Goal: Browse casually: Explore the website without a specific task or goal

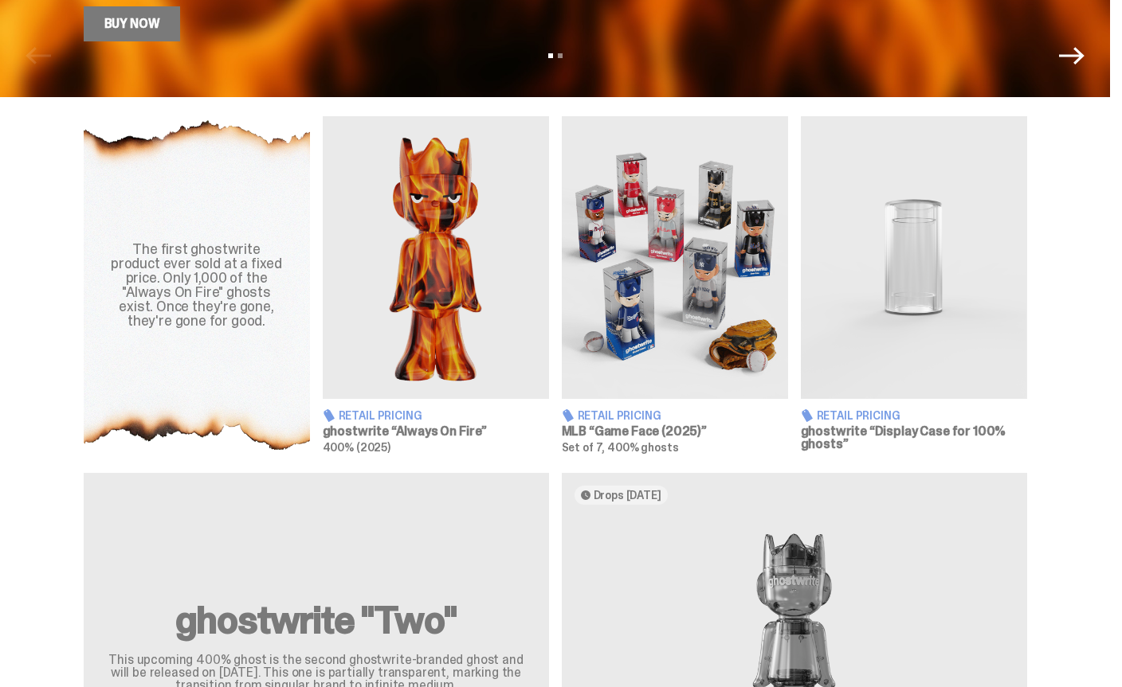
scroll to position [480, 0]
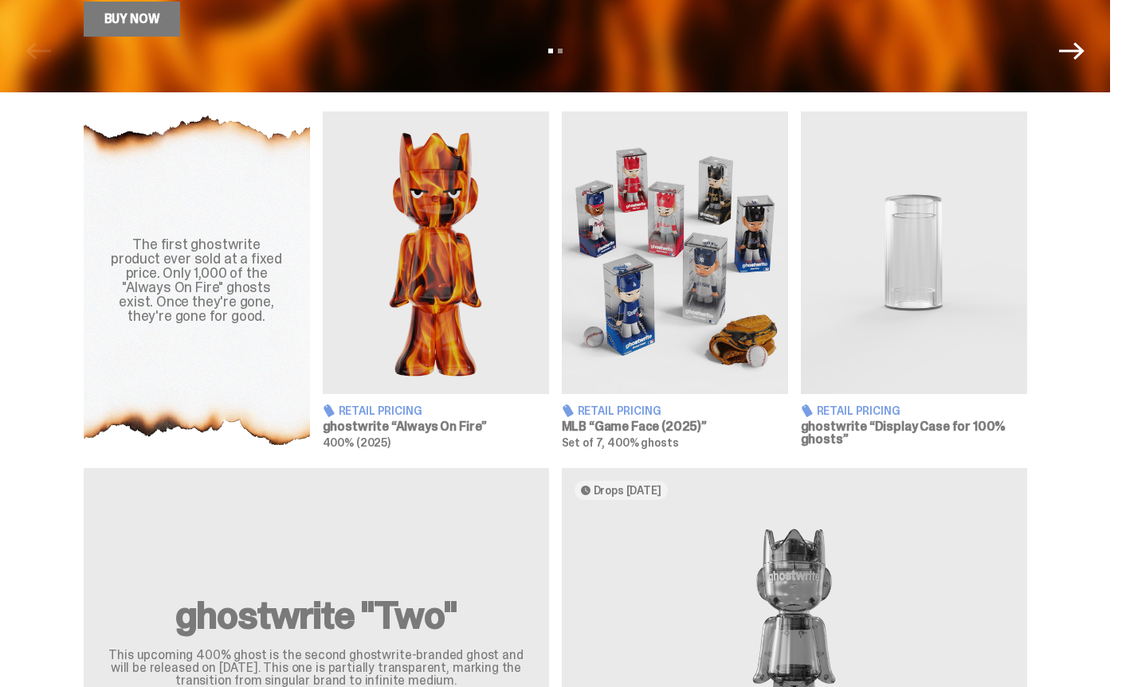
click at [472, 310] on img at bounding box center [436, 253] width 226 height 283
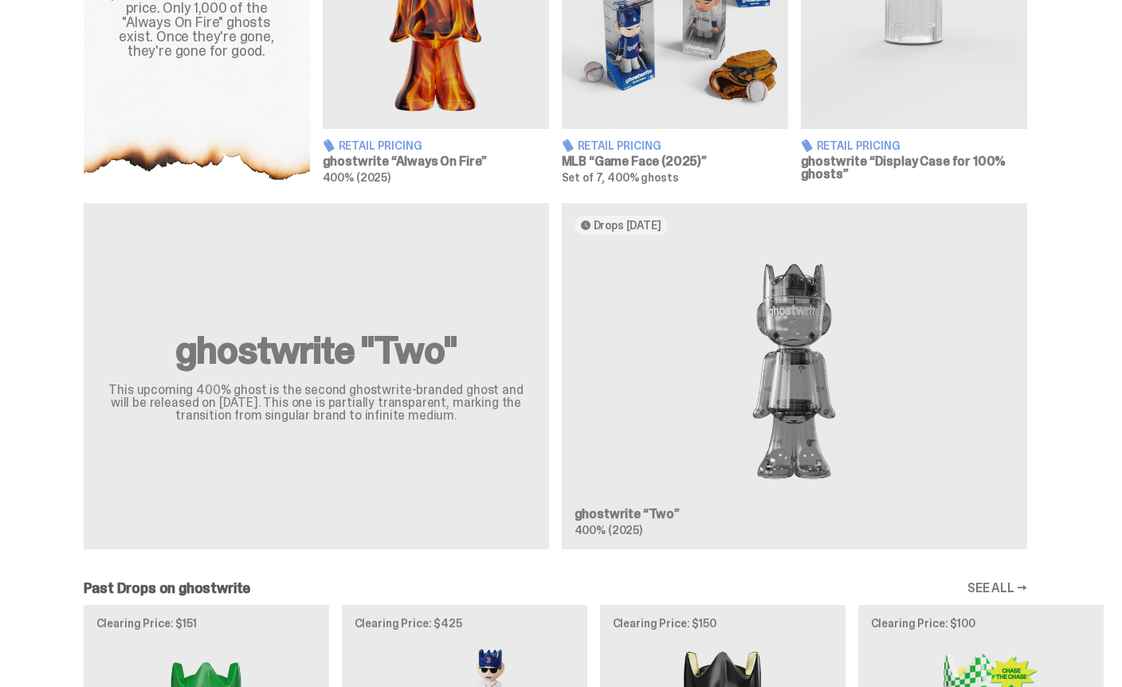
scroll to position [747, 0]
click at [950, 460] on img at bounding box center [794, 371] width 440 height 248
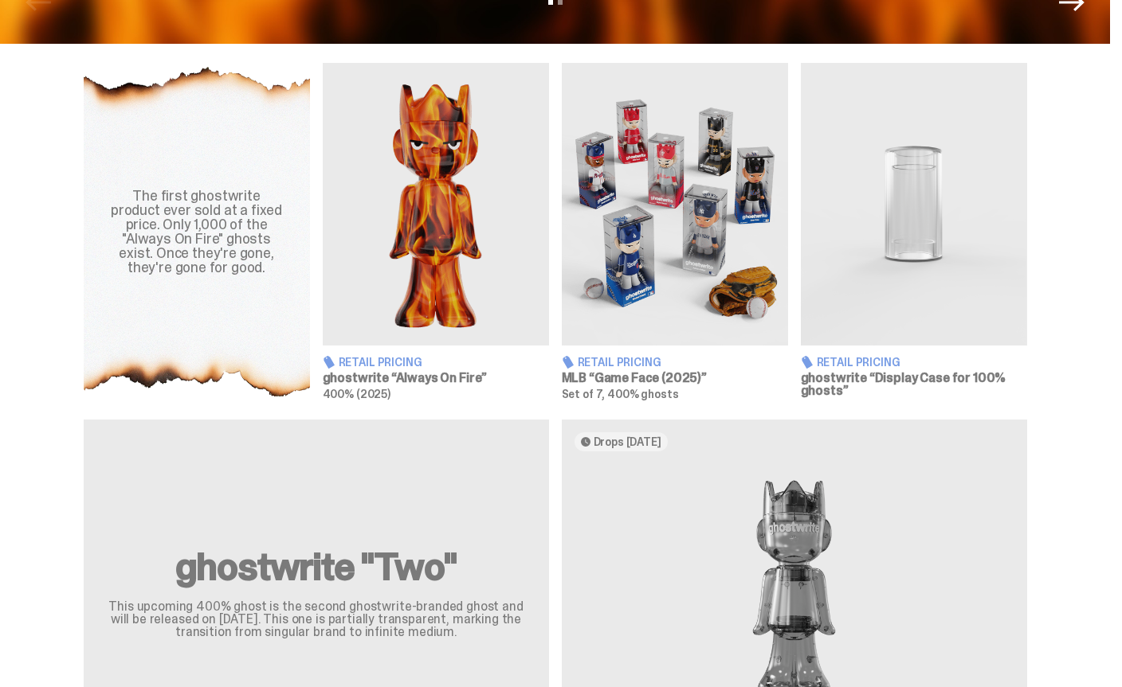
scroll to position [472, 0]
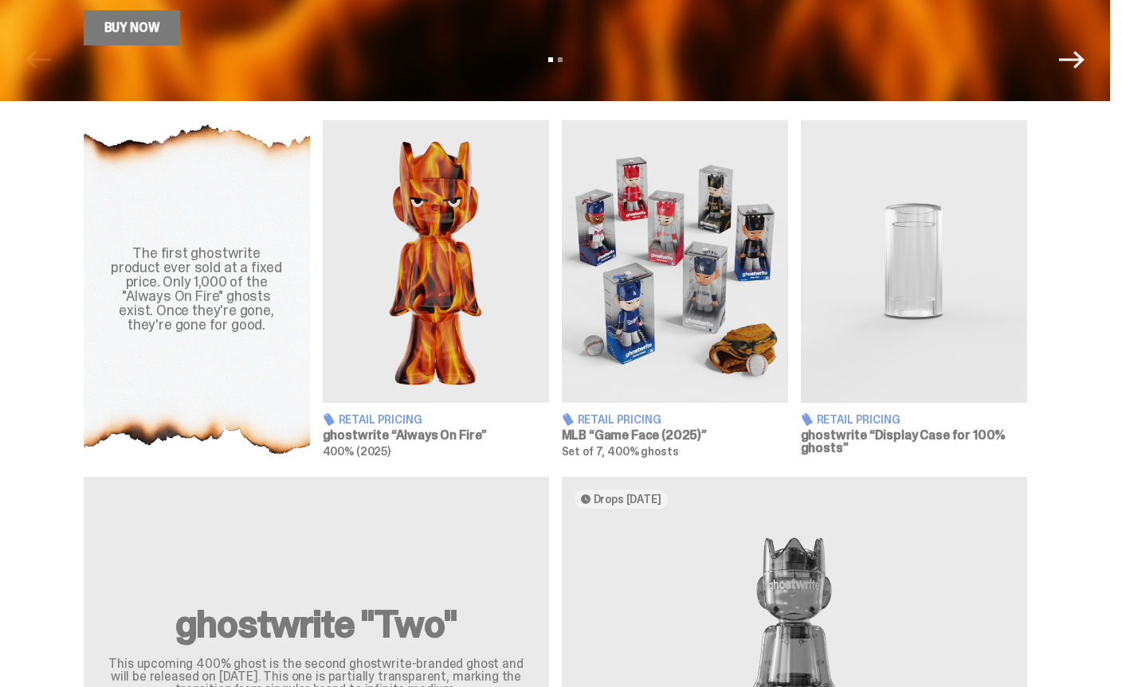
click at [730, 347] on img at bounding box center [675, 261] width 226 height 283
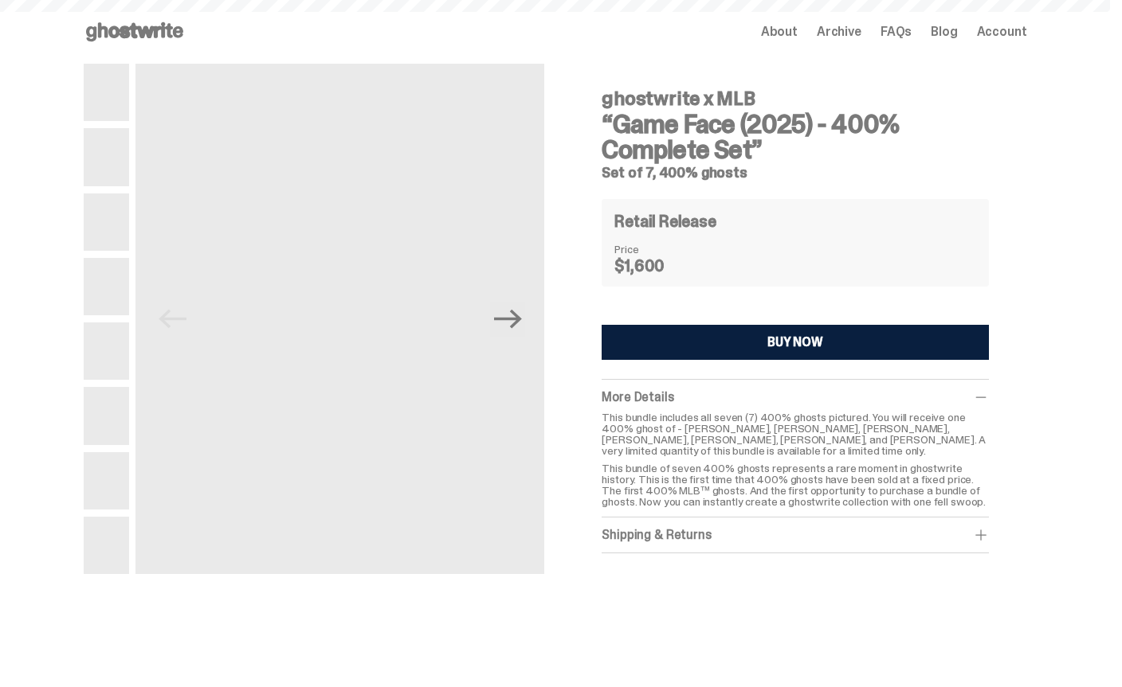
click at [668, 435] on p "This bundle includes all seven (7) 400% ghosts pictured. You will receive one 4…" at bounding box center [794, 434] width 386 height 45
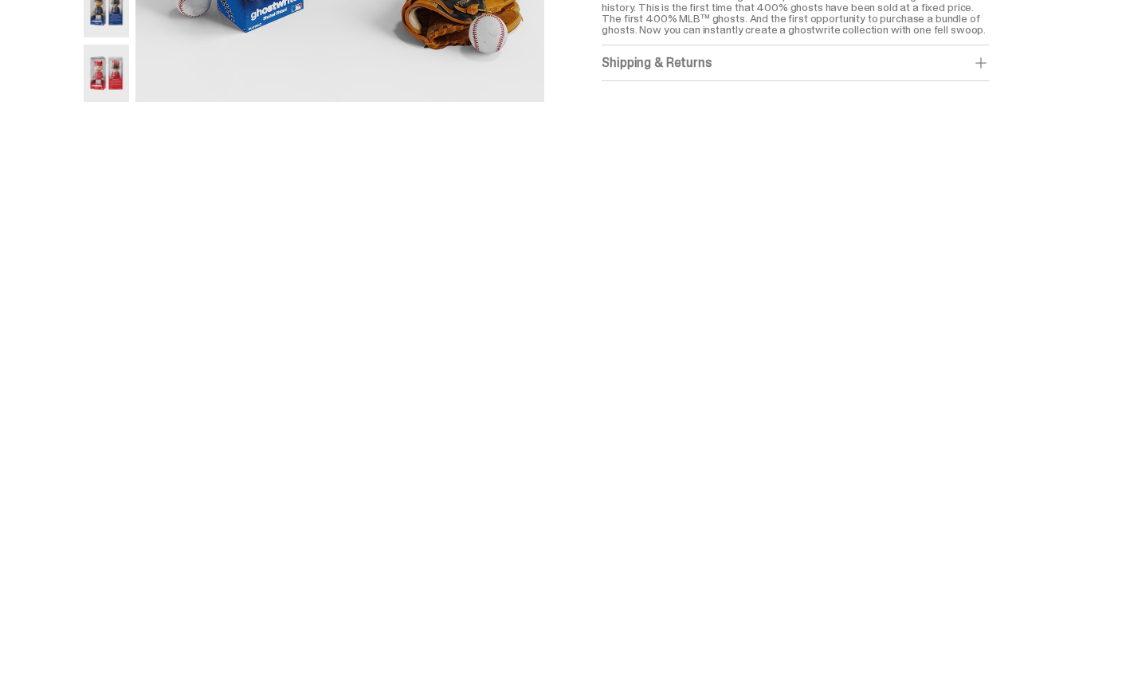
scroll to position [472, 0]
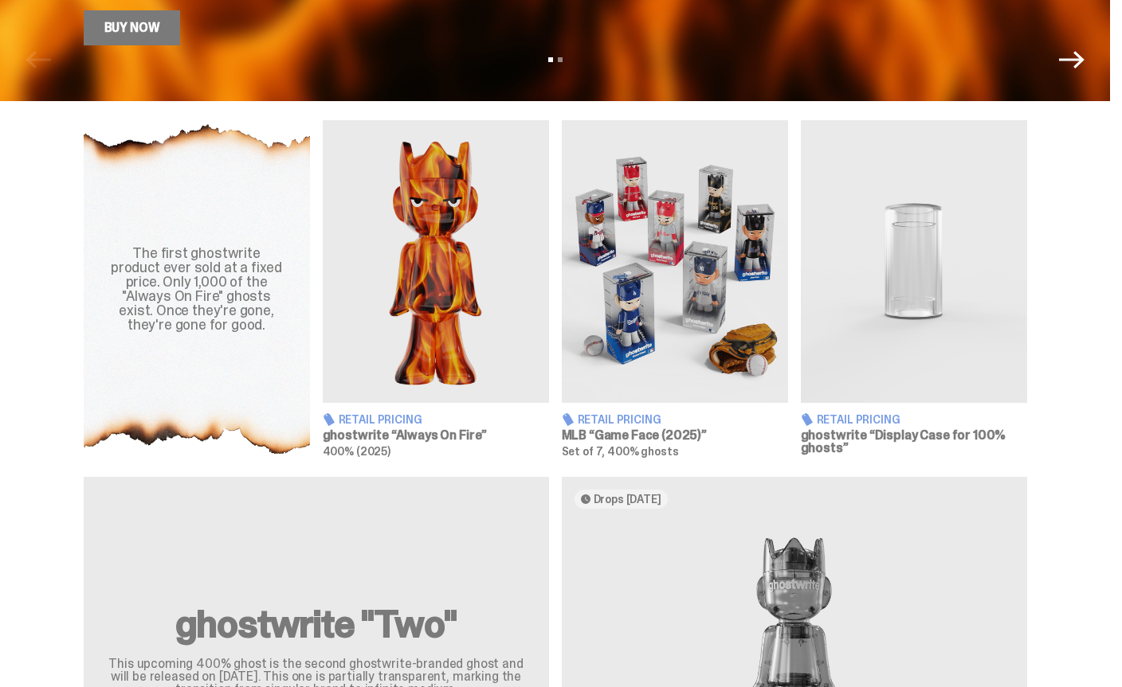
click at [982, 369] on img at bounding box center [914, 261] width 226 height 283
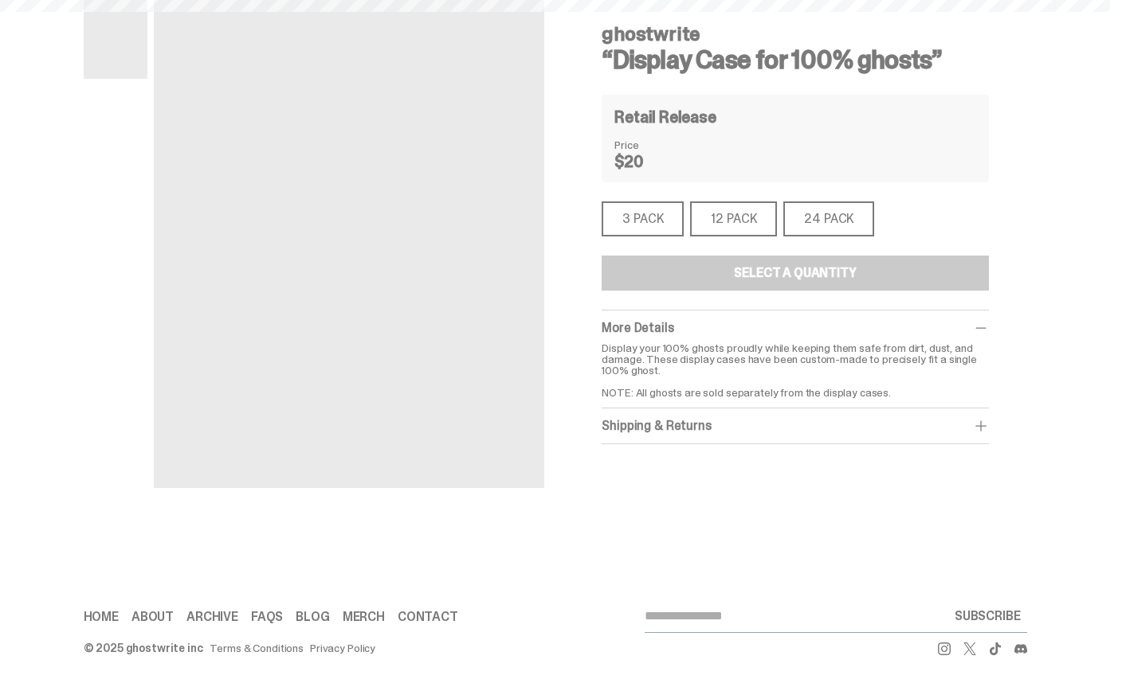
scroll to position [65, 0]
